Goal: Find specific page/section: Find specific page/section

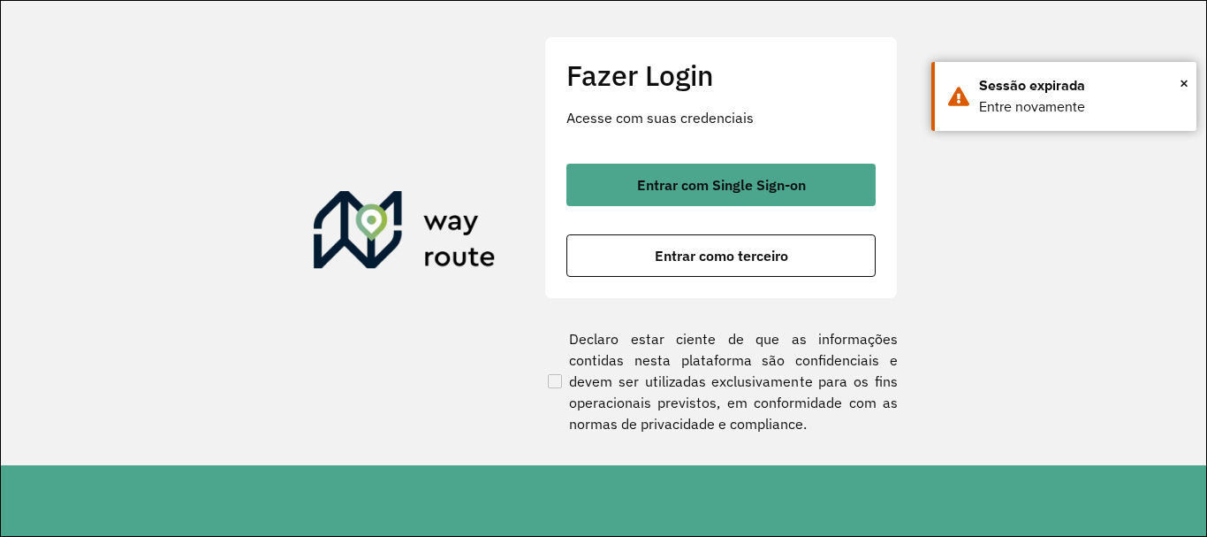
click at [663, 184] on span "Entrar com Single Sign-on" at bounding box center [721, 185] width 169 height 14
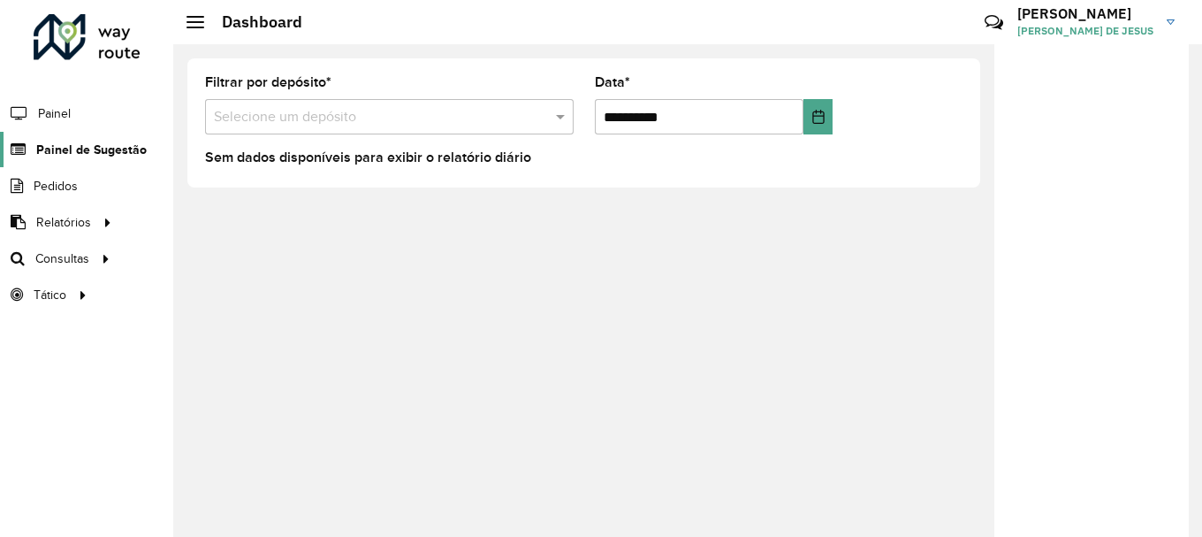
click at [95, 149] on span "Painel de Sugestão" at bounding box center [91, 150] width 110 height 19
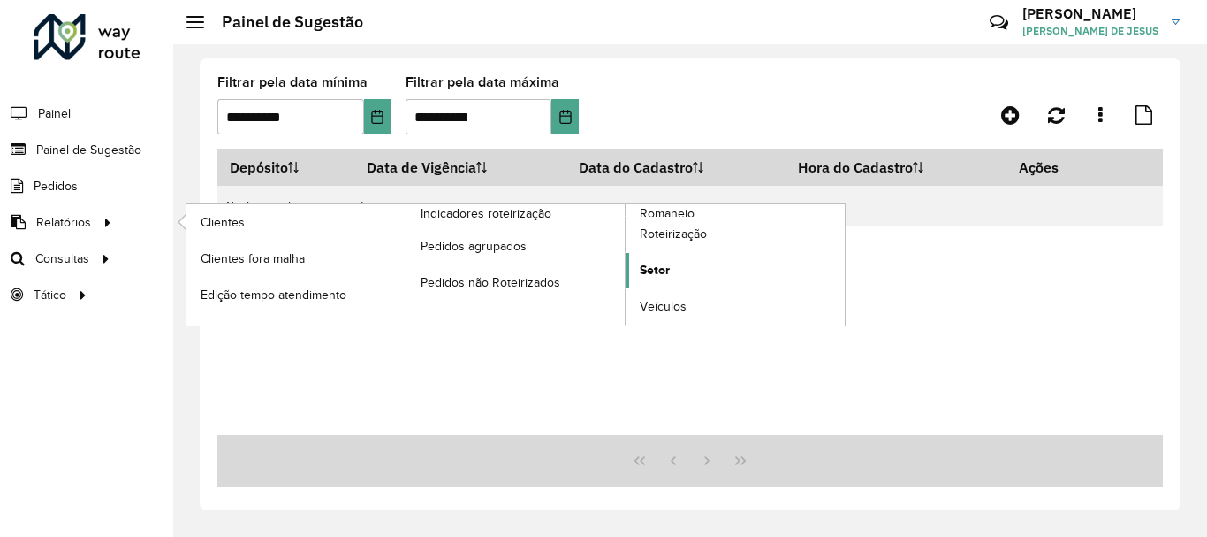
click at [681, 276] on link "Setor" at bounding box center [735, 270] width 219 height 35
